Goal: Task Accomplishment & Management: Complete application form

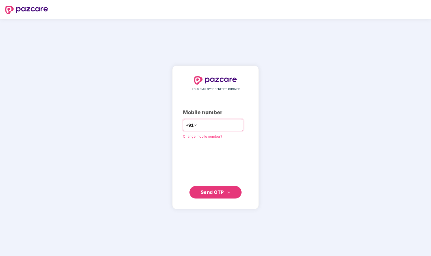
type input "**********"
click at [172, 155] on div "**********" at bounding box center [215, 138] width 87 height 144
click at [209, 189] on span "Send OTP" at bounding box center [212, 191] width 23 height 5
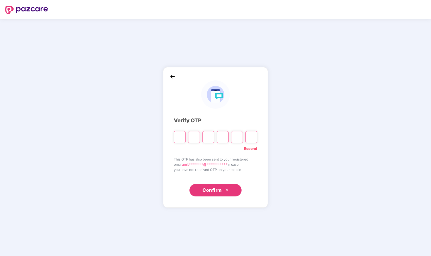
type input "*"
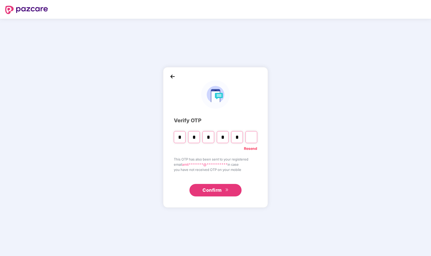
type input "*"
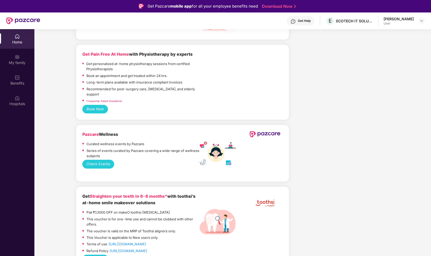
scroll to position [930, 0]
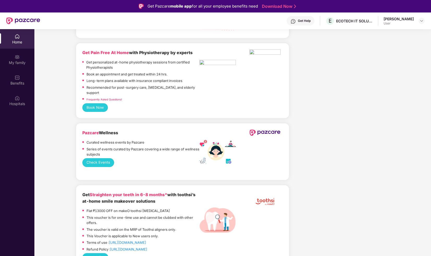
click at [97, 104] on button "Book Now" at bounding box center [95, 107] width 26 height 9
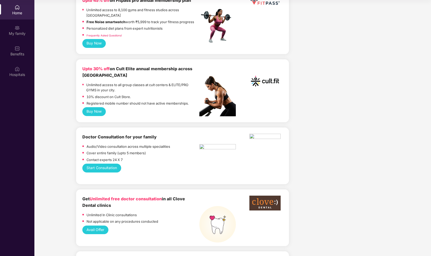
scroll to position [247, 0]
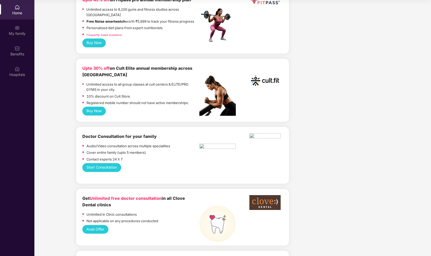
click at [87, 107] on button "Buy Now" at bounding box center [93, 111] width 23 height 9
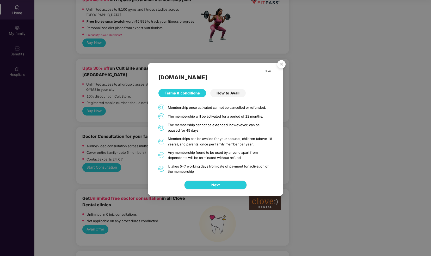
click at [234, 96] on div "How to Avail" at bounding box center [227, 93] width 35 height 8
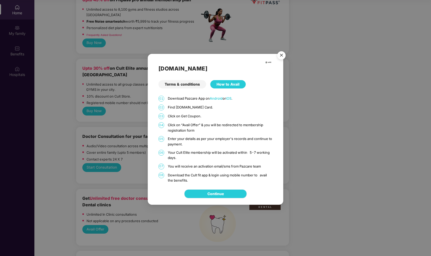
click at [216, 195] on link "Continue" at bounding box center [215, 194] width 16 height 6
click at [279, 55] on img "Close" at bounding box center [281, 56] width 15 height 15
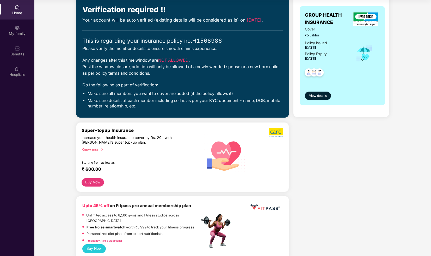
scroll to position [0, 0]
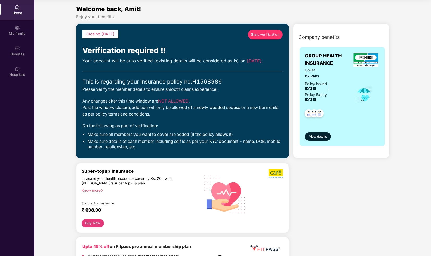
click at [264, 35] on span "Start verification" at bounding box center [265, 34] width 29 height 5
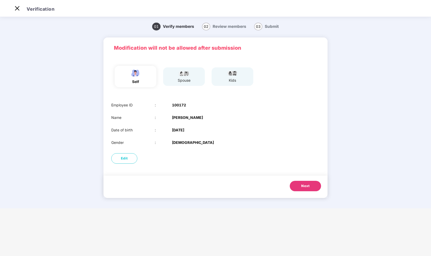
scroll to position [13, 0]
click at [300, 185] on button "Next" at bounding box center [305, 186] width 31 height 10
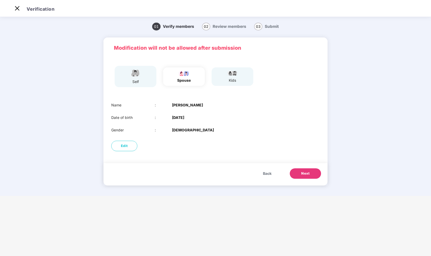
click at [298, 173] on button "Next" at bounding box center [305, 174] width 31 height 10
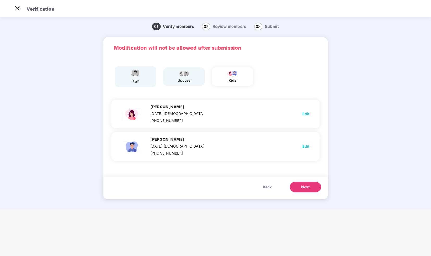
click at [304, 187] on span "Next" at bounding box center [305, 187] width 8 height 5
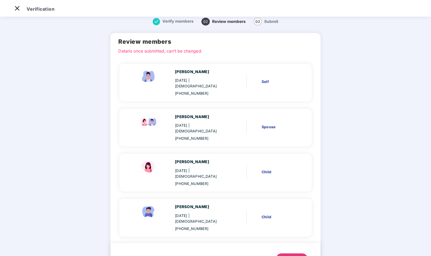
scroll to position [7, 0]
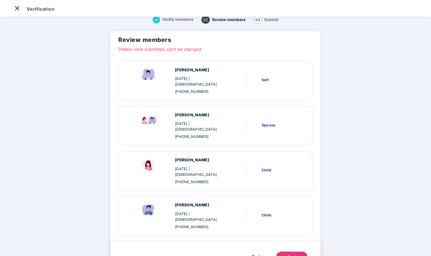
click at [283, 252] on button "Next" at bounding box center [291, 257] width 31 height 10
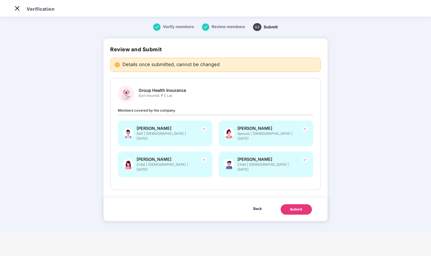
scroll to position [0, 0]
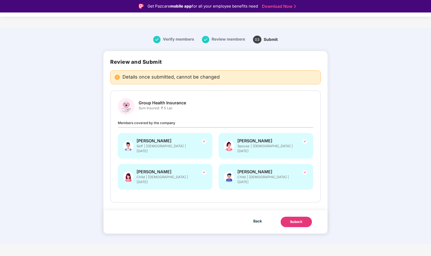
click at [293, 220] on div "Submit" at bounding box center [296, 222] width 13 height 5
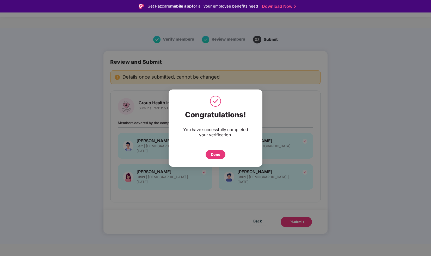
click at [216, 153] on div "Done" at bounding box center [215, 155] width 9 height 6
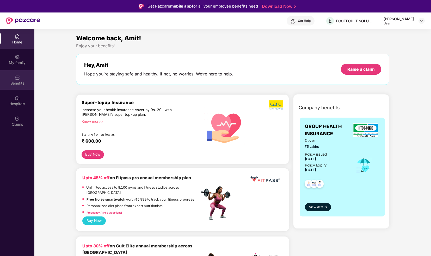
click at [27, 79] on div "Benefits" at bounding box center [17, 80] width 34 height 20
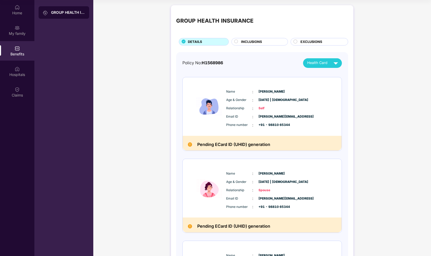
click at [259, 42] on span "INCLUSIONS" at bounding box center [251, 41] width 21 height 5
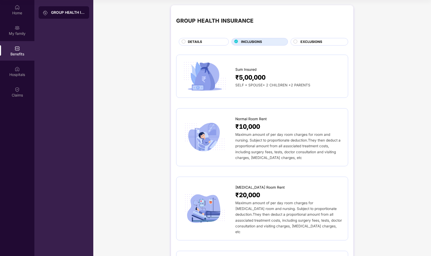
click at [322, 40] on div "EXCLUSIONS" at bounding box center [321, 42] width 47 height 6
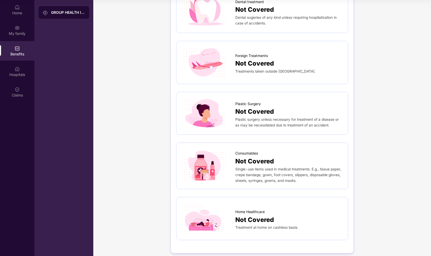
scroll to position [323, 0]
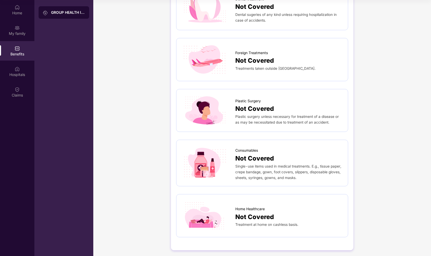
click at [258, 212] on span "Not Covered" at bounding box center [254, 217] width 39 height 10
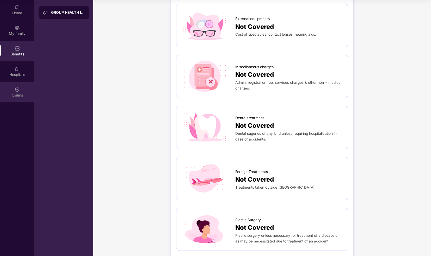
scroll to position [204, 0]
click at [22, 78] on div "Hospitals" at bounding box center [17, 72] width 34 height 20
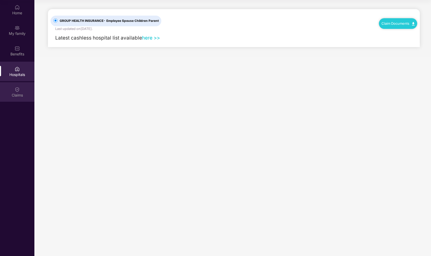
click at [17, 93] on div "Claims" at bounding box center [17, 95] width 34 height 5
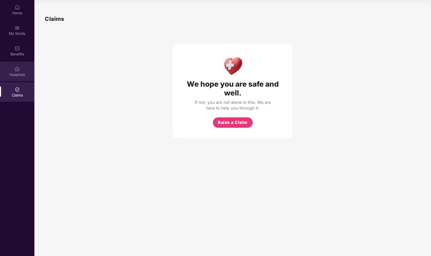
click at [17, 70] on img at bounding box center [17, 68] width 5 height 5
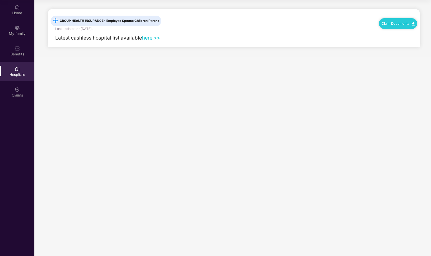
click at [152, 37] on link "here >>" at bounding box center [151, 38] width 18 height 6
